Goal: Information Seeking & Learning: Learn about a topic

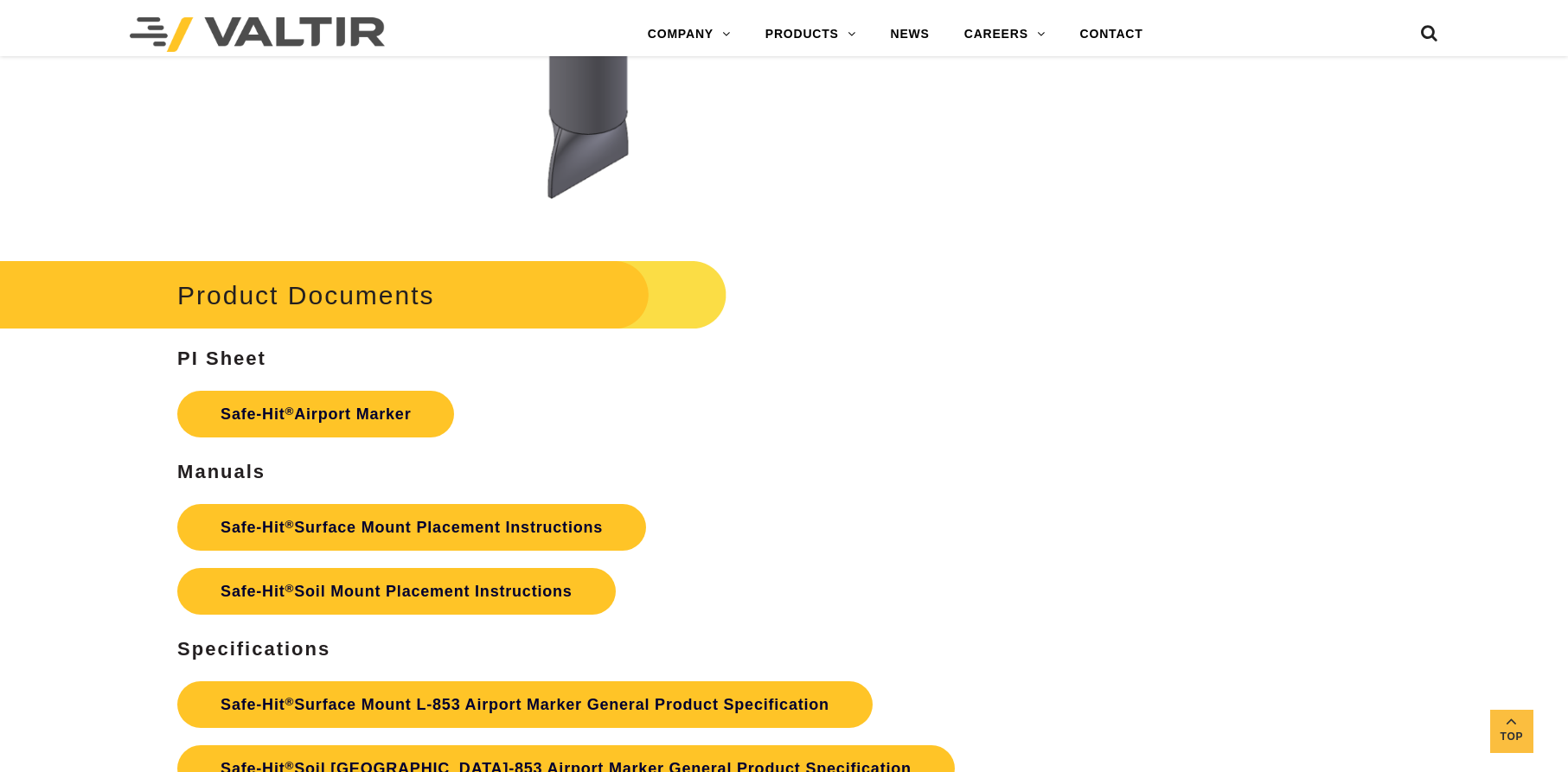
scroll to position [7269, 0]
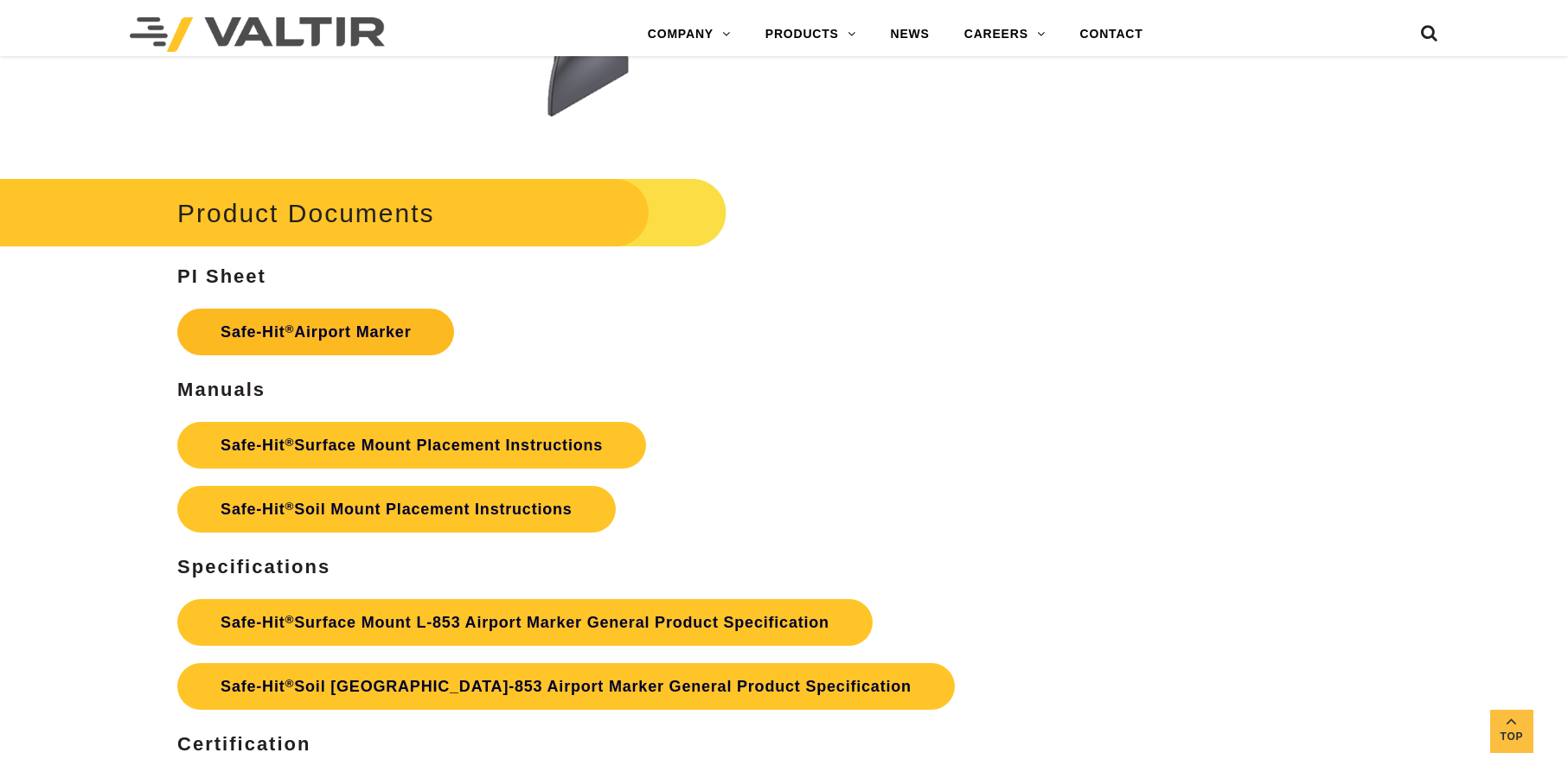
click at [394, 329] on link "Safe-Hit ® Airport Marker" at bounding box center [315, 331] width 277 height 47
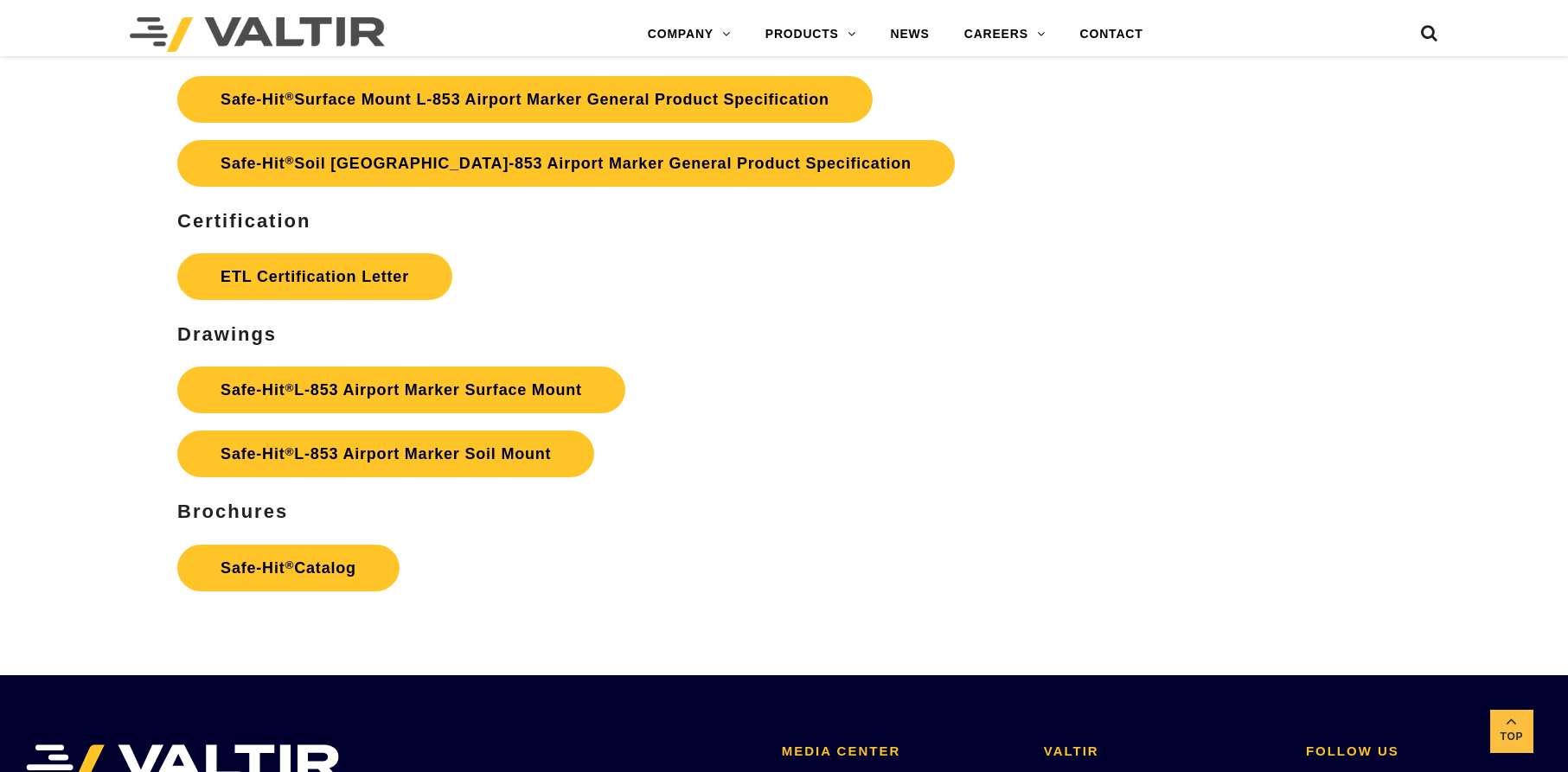
scroll to position [7718, 0]
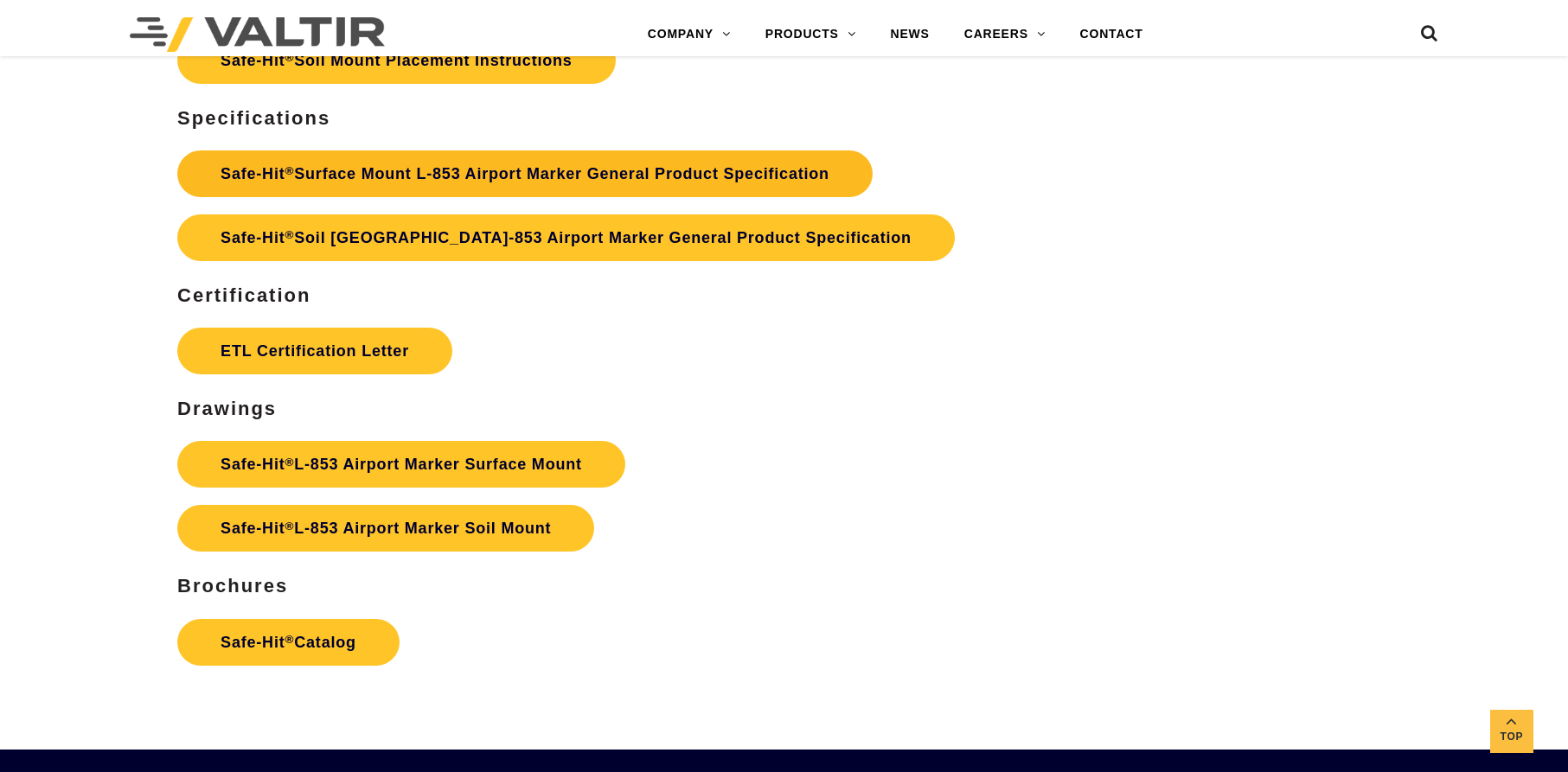
click at [423, 184] on link "Safe-Hit ® Surface Mount L-853 Airport Marker General Product Specification" at bounding box center [525, 173] width 696 height 47
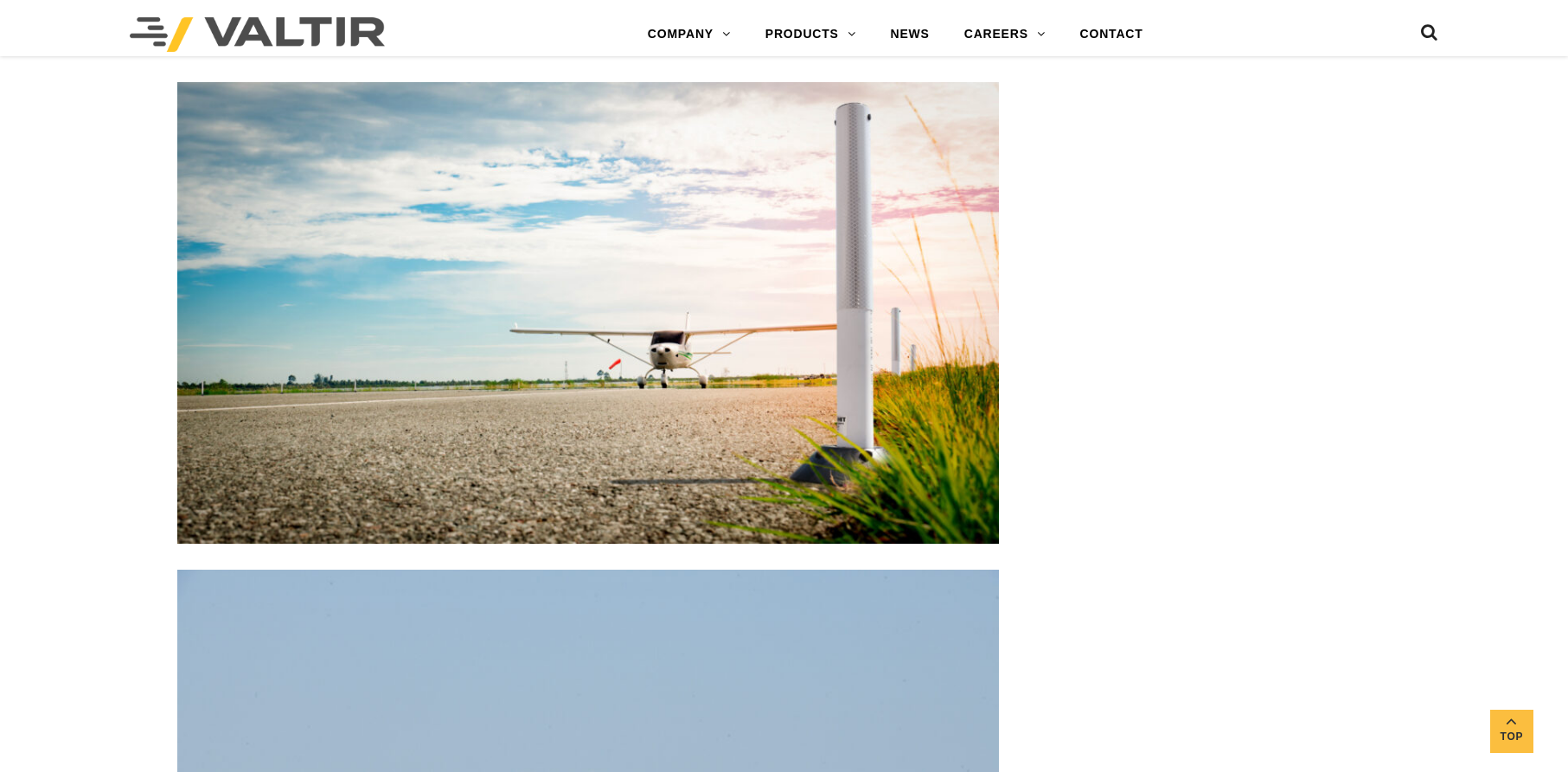
scroll to position [3294, 0]
